Goal: Task Accomplishment & Management: Manage account settings

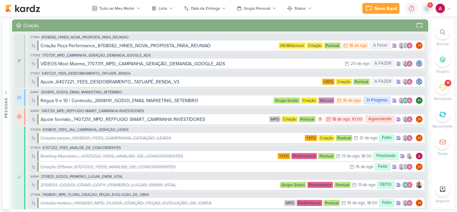
click at [428, 12] on icon at bounding box center [427, 8] width 8 height 8
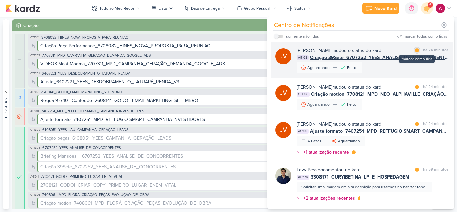
click at [417, 50] on div at bounding box center [417, 50] width 4 height 4
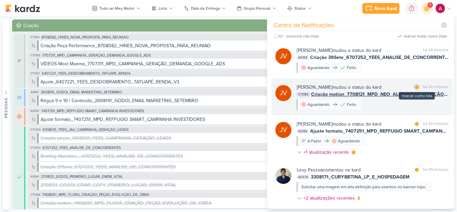
click at [416, 88] on div at bounding box center [417, 87] width 4 height 4
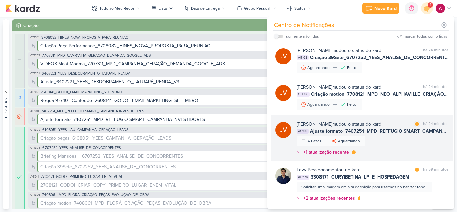
click at [395, 144] on div "[PERSON_NAME] mudou o status do kard marcar como lida há 24 minutos AG188 Ajust…" at bounding box center [373, 139] width 152 height 38
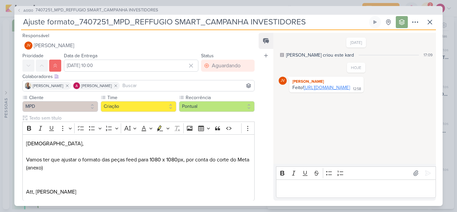
click at [350, 90] on link "[URL][DOMAIN_NAME]" at bounding box center [327, 88] width 46 height 6
drag, startPoint x: 392, startPoint y: 91, endPoint x: 305, endPoint y: 88, distance: 86.8
click at [305, 88] on div "Feito! [URL][DOMAIN_NAME] 12:58" at bounding box center [327, 88] width 72 height 6
copy div "[URL][DOMAIN_NAME]"
click at [300, 185] on p "Editor editing area: main" at bounding box center [355, 188] width 153 height 8
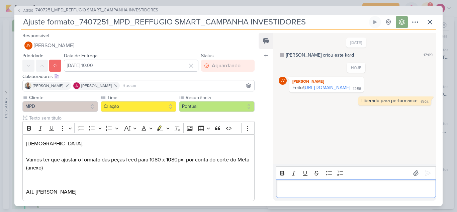
click at [29, 11] on span "AG130" at bounding box center [28, 10] width 12 height 5
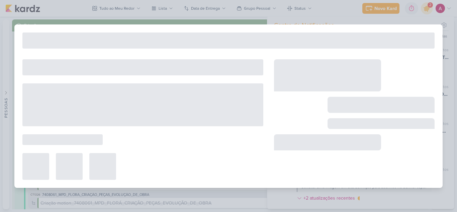
type input "7407251_MPD_REFFUGIO SMART_CAMPANHA INVESTIDORES"
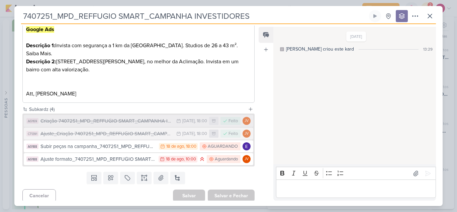
scroll to position [336, 0]
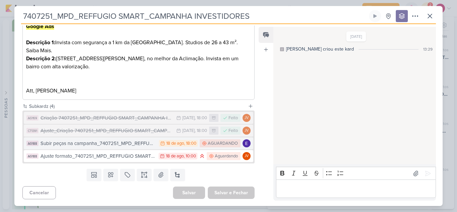
click at [137, 144] on div "Subir peças na campanha_7407251_MPD_REFFUGIO SMART_CAMPANHA INVESTIDORES" at bounding box center [97, 144] width 115 height 8
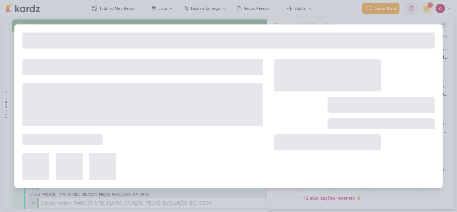
type input "Subir peças na campanha_7407251_MPD_REFFUGIO SMART_CAMPANHA INVESTIDORES"
type input "[DATE] 18:00"
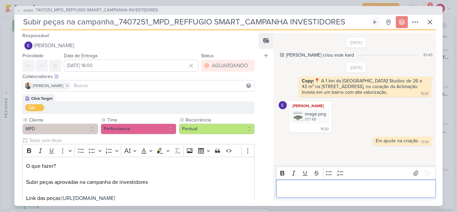
click at [311, 186] on p "Editor editing area: main" at bounding box center [355, 188] width 153 height 8
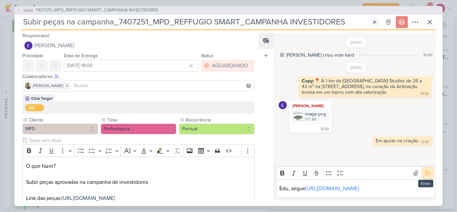
click at [428, 170] on icon at bounding box center [428, 173] width 7 height 7
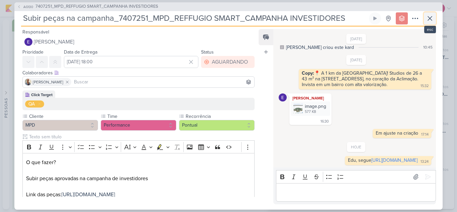
click at [433, 16] on icon at bounding box center [430, 18] width 8 height 8
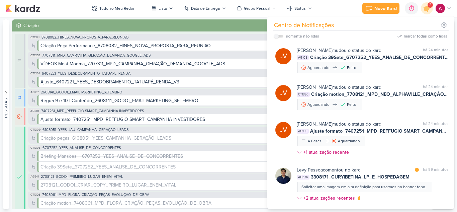
click at [279, 37] on div "somente não lidas" at bounding box center [296, 36] width 45 height 8
click at [279, 36] on label at bounding box center [278, 36] width 9 height 3
click at [279, 36] on input "checkbox" at bounding box center [276, 36] width 5 height 5
checkbox input "true"
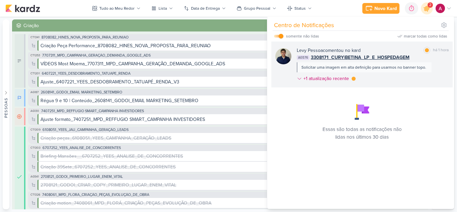
click at [408, 79] on div "[PERSON_NAME] comentou no kard marcar como lida há 1 hora AG576 3308171_CURY|BE…" at bounding box center [373, 66] width 152 height 38
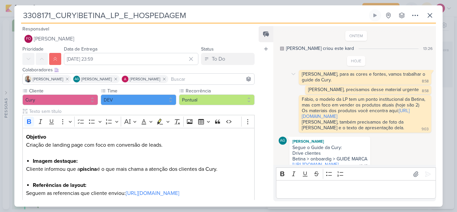
scroll to position [163, 0]
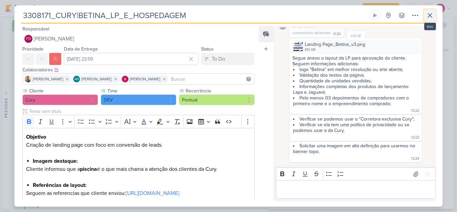
click at [429, 18] on icon at bounding box center [430, 15] width 8 height 8
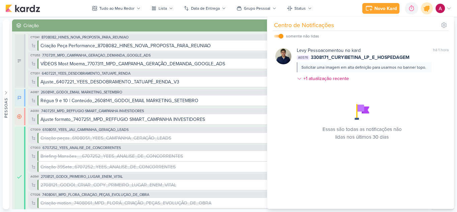
click at [428, 13] on icon at bounding box center [426, 8] width 11 height 11
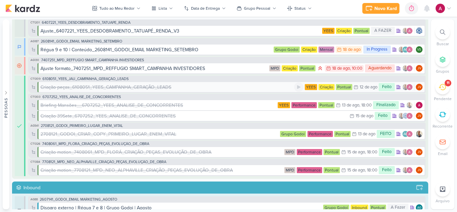
scroll to position [0, 0]
